Goal: Task Accomplishment & Management: Manage account settings

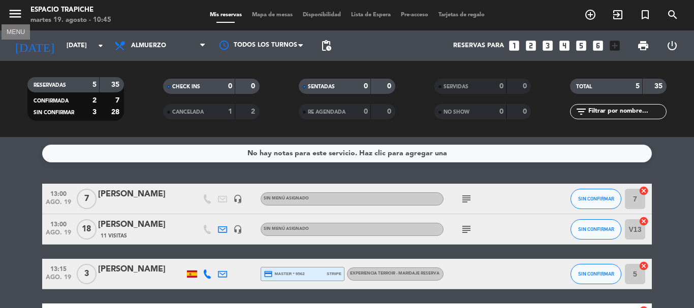
click at [19, 12] on icon "menu" at bounding box center [15, 13] width 15 height 15
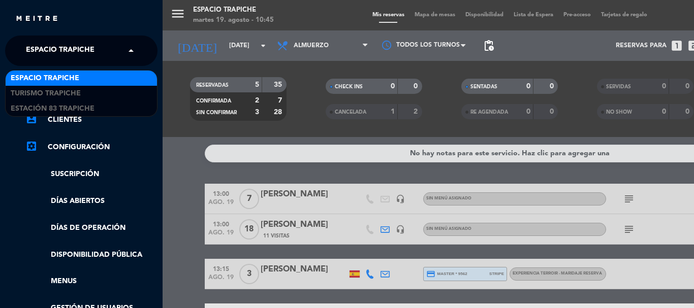
click at [127, 49] on span at bounding box center [133, 50] width 17 height 21
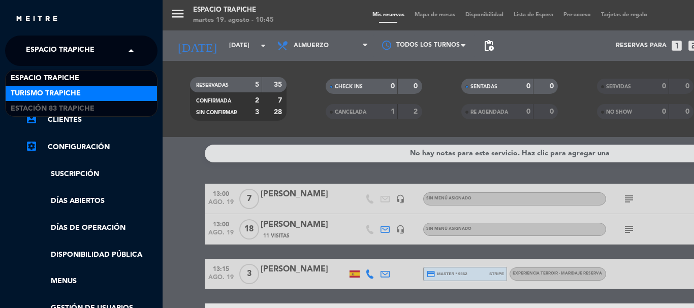
click at [102, 95] on div "Turismo Trapiche" at bounding box center [81, 93] width 151 height 15
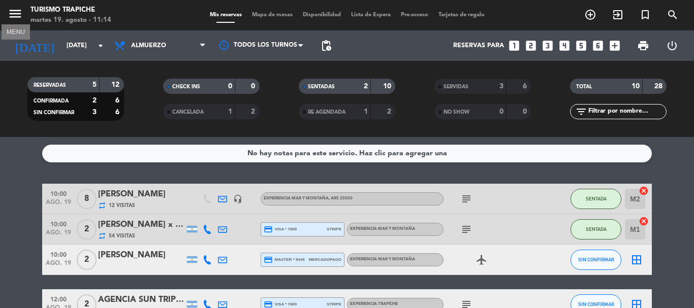
click at [16, 14] on icon "menu" at bounding box center [15, 13] width 15 height 15
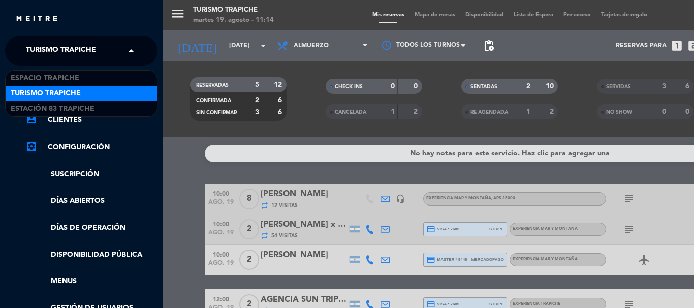
click at [130, 49] on span at bounding box center [133, 50] width 17 height 21
click at [106, 90] on div "Turismo Trapiche" at bounding box center [81, 93] width 151 height 15
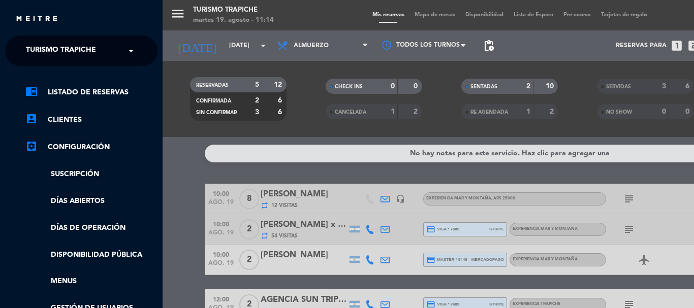
click at [165, 79] on div "menu Turismo Trapiche [DATE] 19. agosto - 11:14 Mis reservas Mapa de mesas Disp…" at bounding box center [509, 154] width 694 height 308
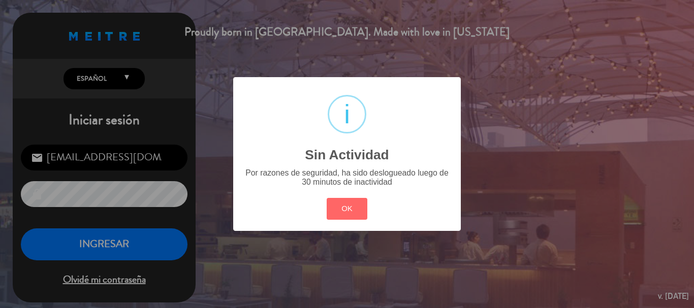
click at [94, 238] on div "? ! i Sin Actividad × Por razones de seguridad, ha sido deslogueado luego de 30…" at bounding box center [347, 154] width 694 height 308
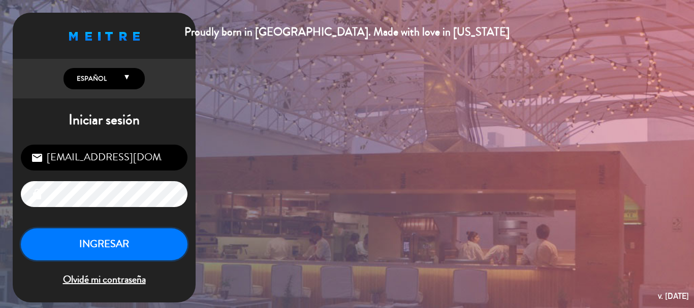
click at [122, 241] on button "INGRESAR" at bounding box center [104, 244] width 167 height 32
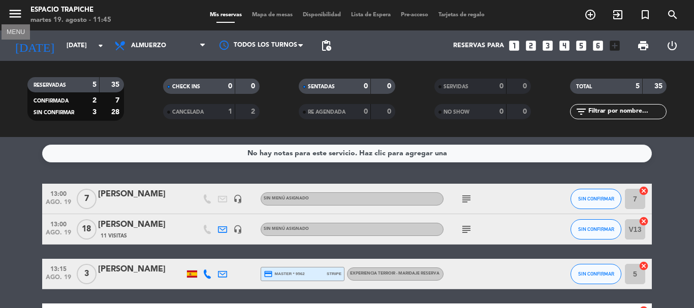
click at [12, 16] on icon "menu" at bounding box center [15, 13] width 15 height 15
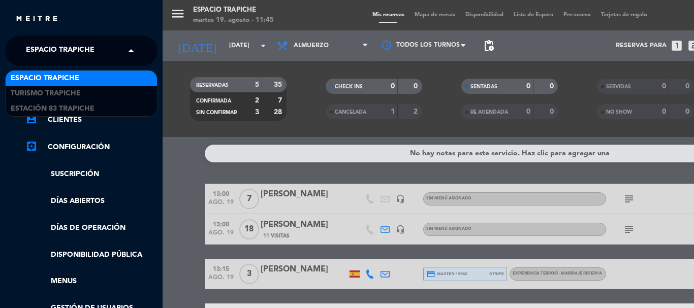
click at [132, 49] on span at bounding box center [133, 50] width 17 height 21
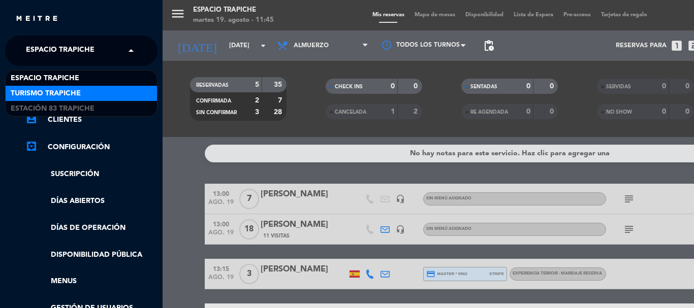
click at [87, 88] on div "Turismo Trapiche" at bounding box center [81, 93] width 151 height 15
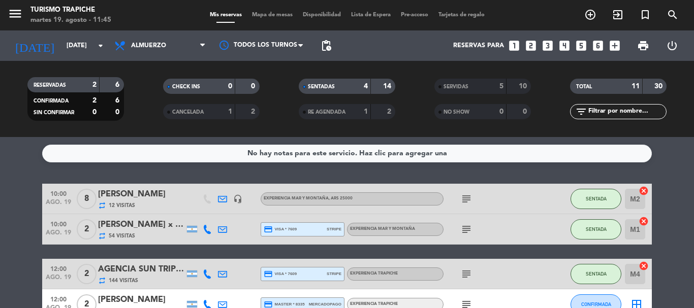
click at [466, 172] on div "No hay notas para este servicio. Haz clic para agregar una 10:00 [DATE] 8 [PERS…" at bounding box center [347, 222] width 694 height 171
